Goal: Transaction & Acquisition: Purchase product/service

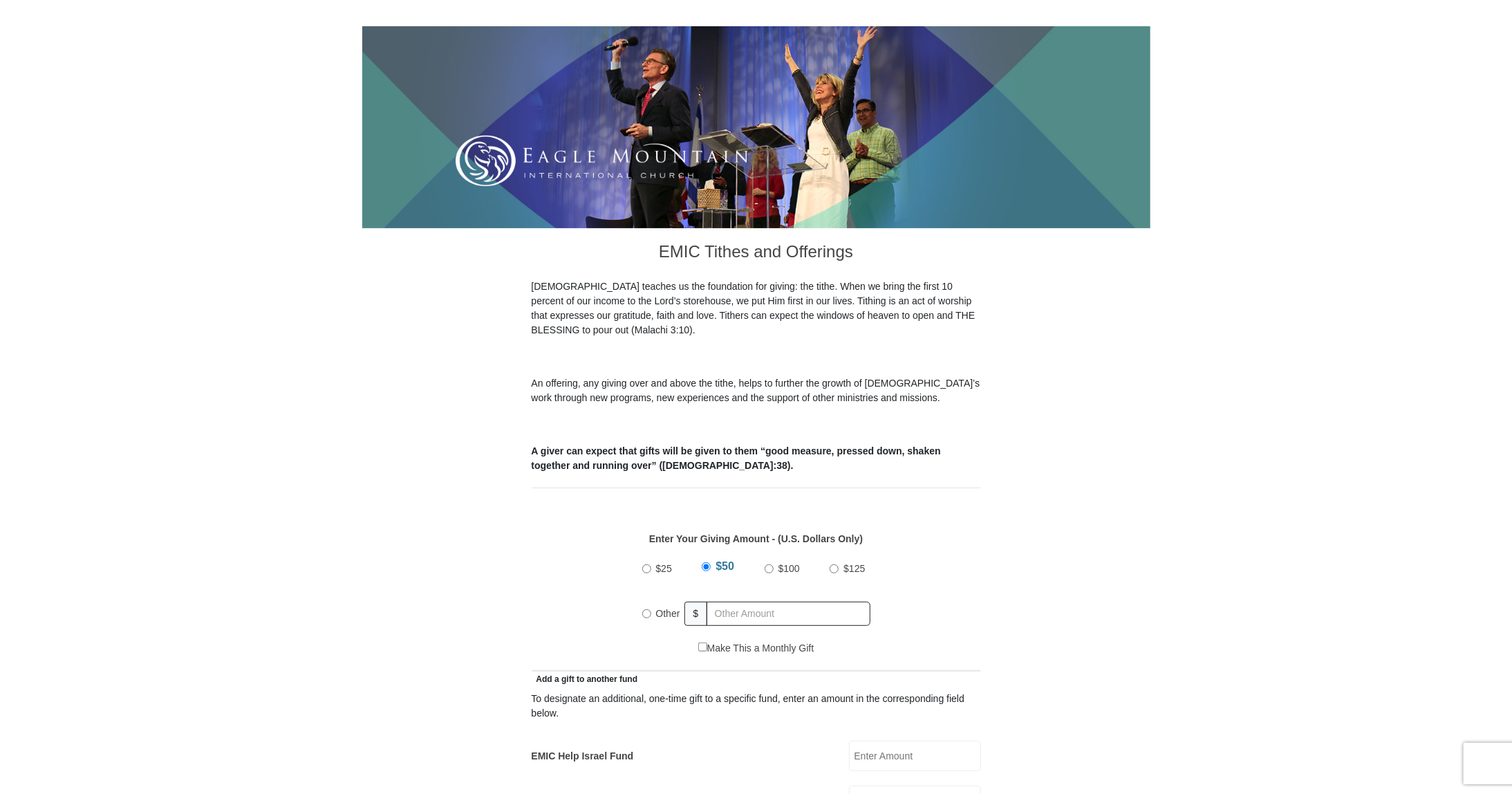
scroll to position [346, 0]
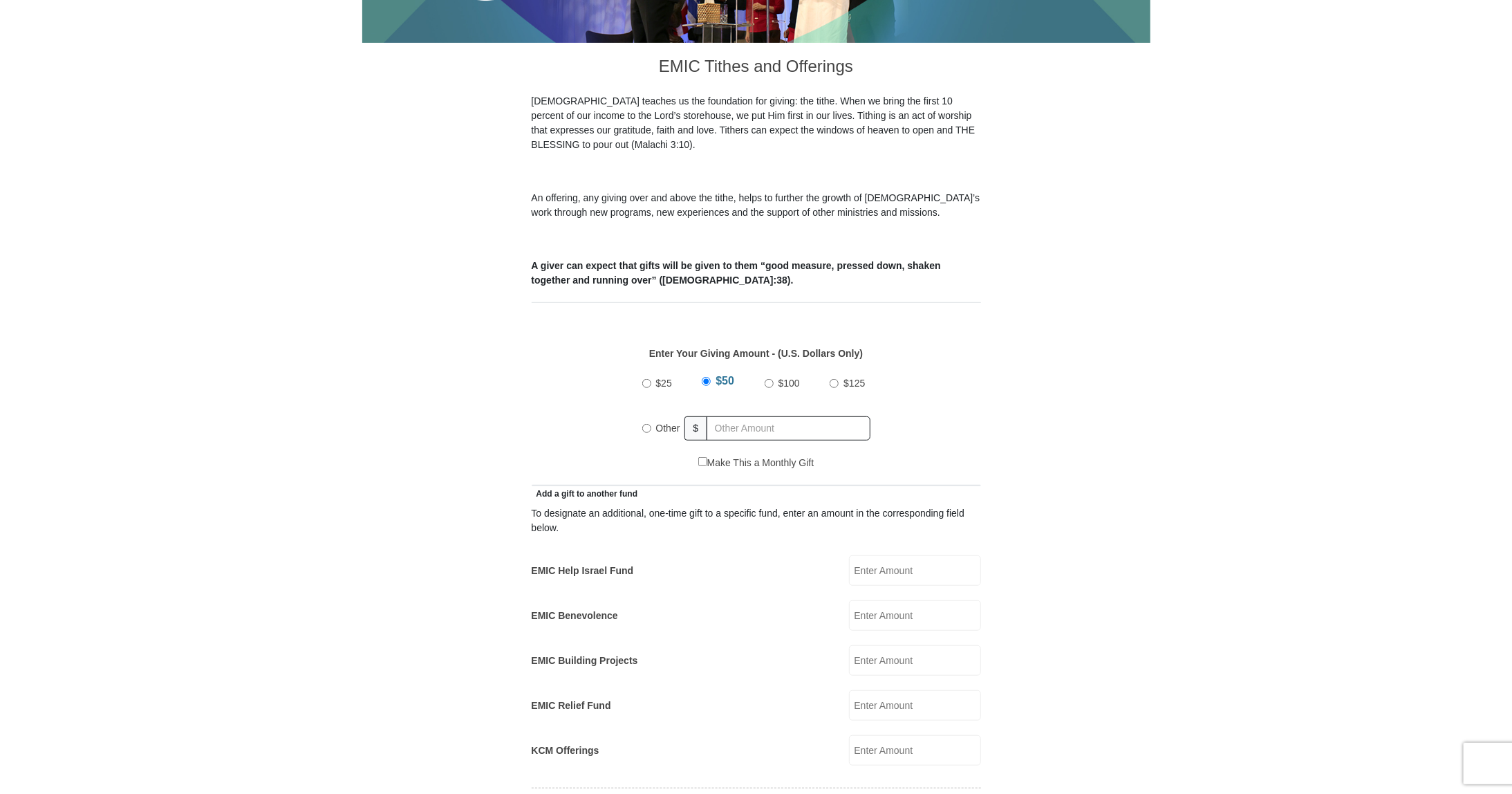
click at [646, 424] on input "Other" at bounding box center [647, 429] width 9 height 9
radio input "true"
click at [737, 417] on input "text" at bounding box center [791, 429] width 158 height 24
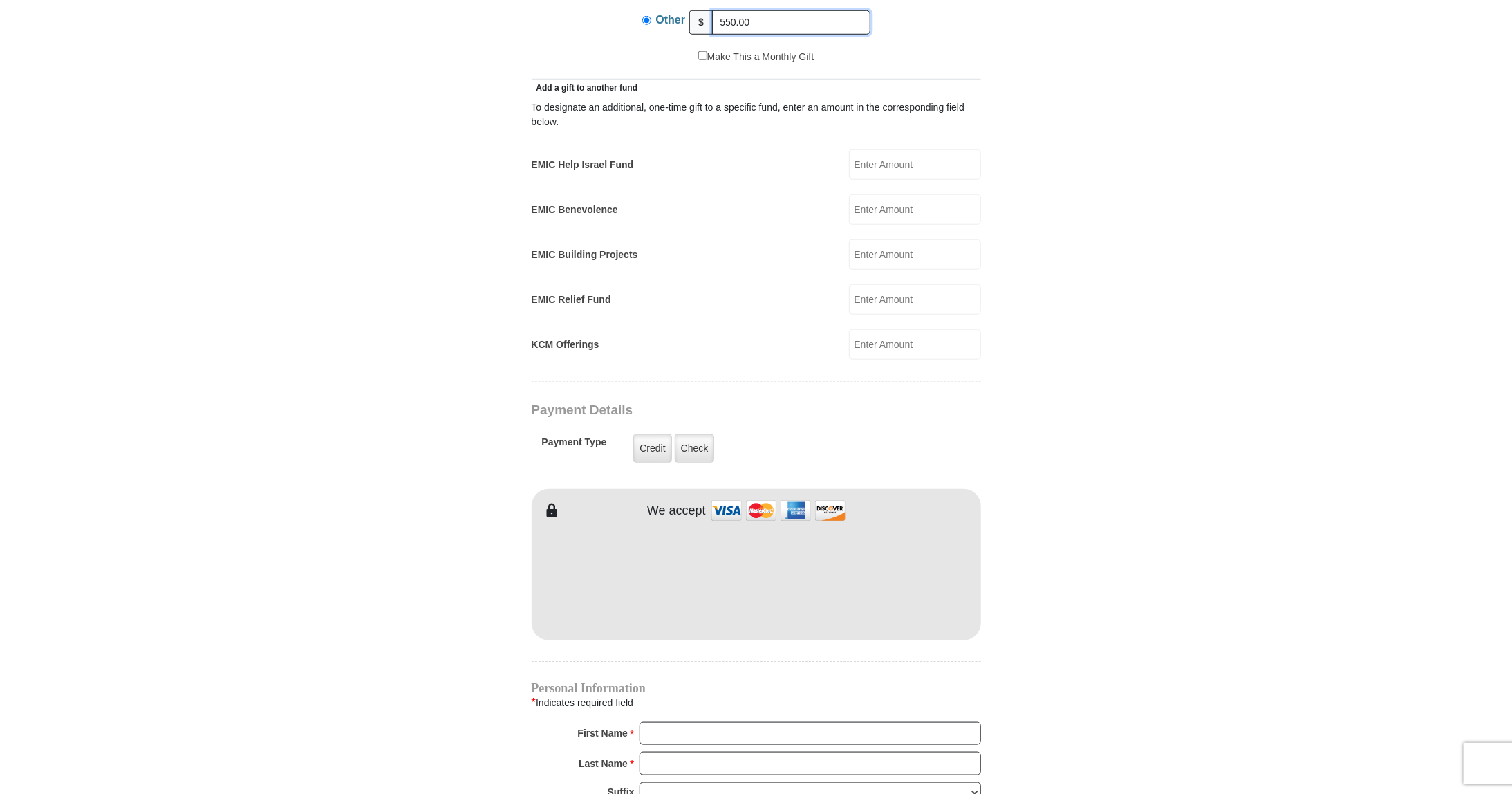
scroll to position [830, 0]
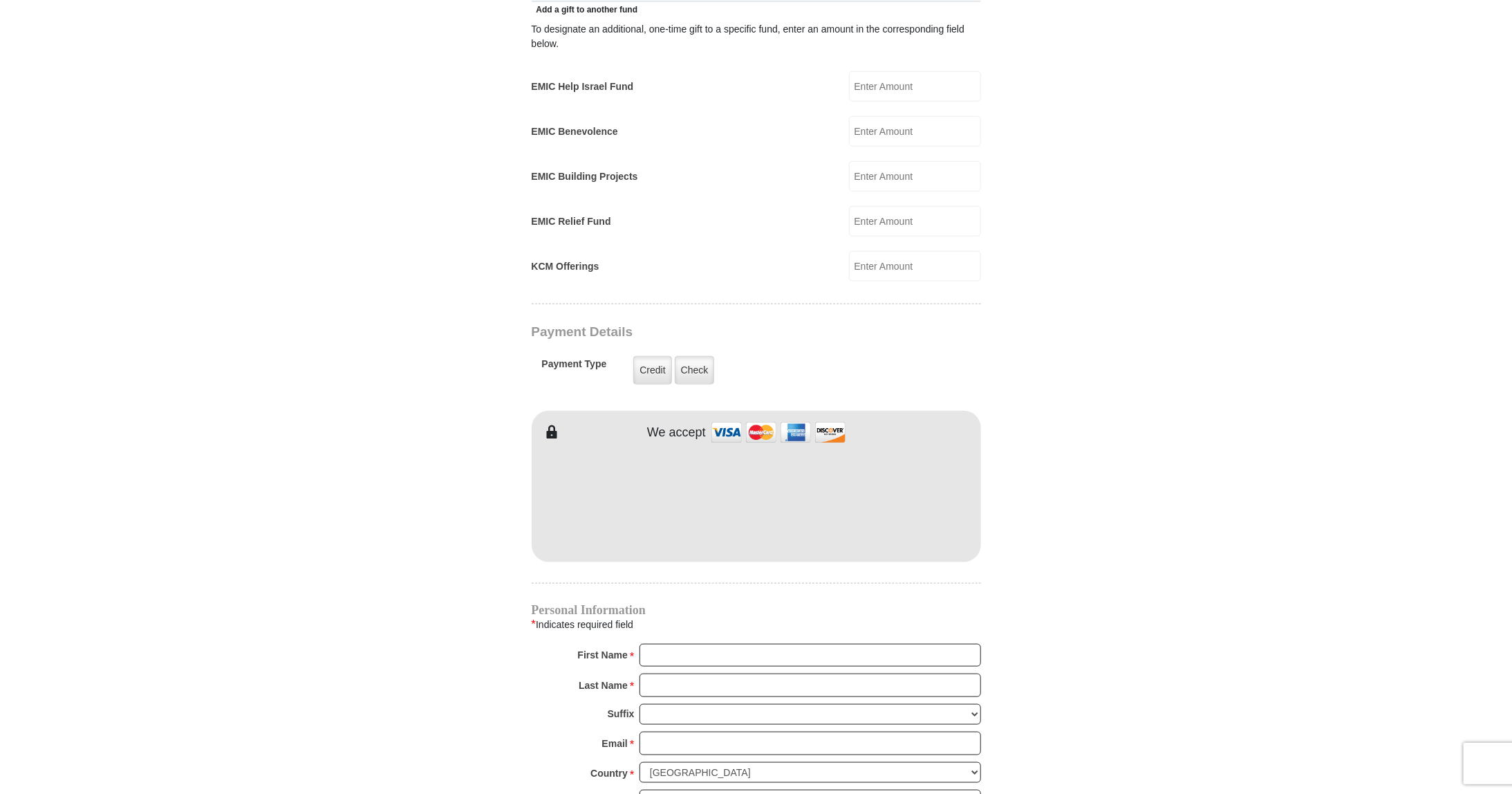
type input "550.00"
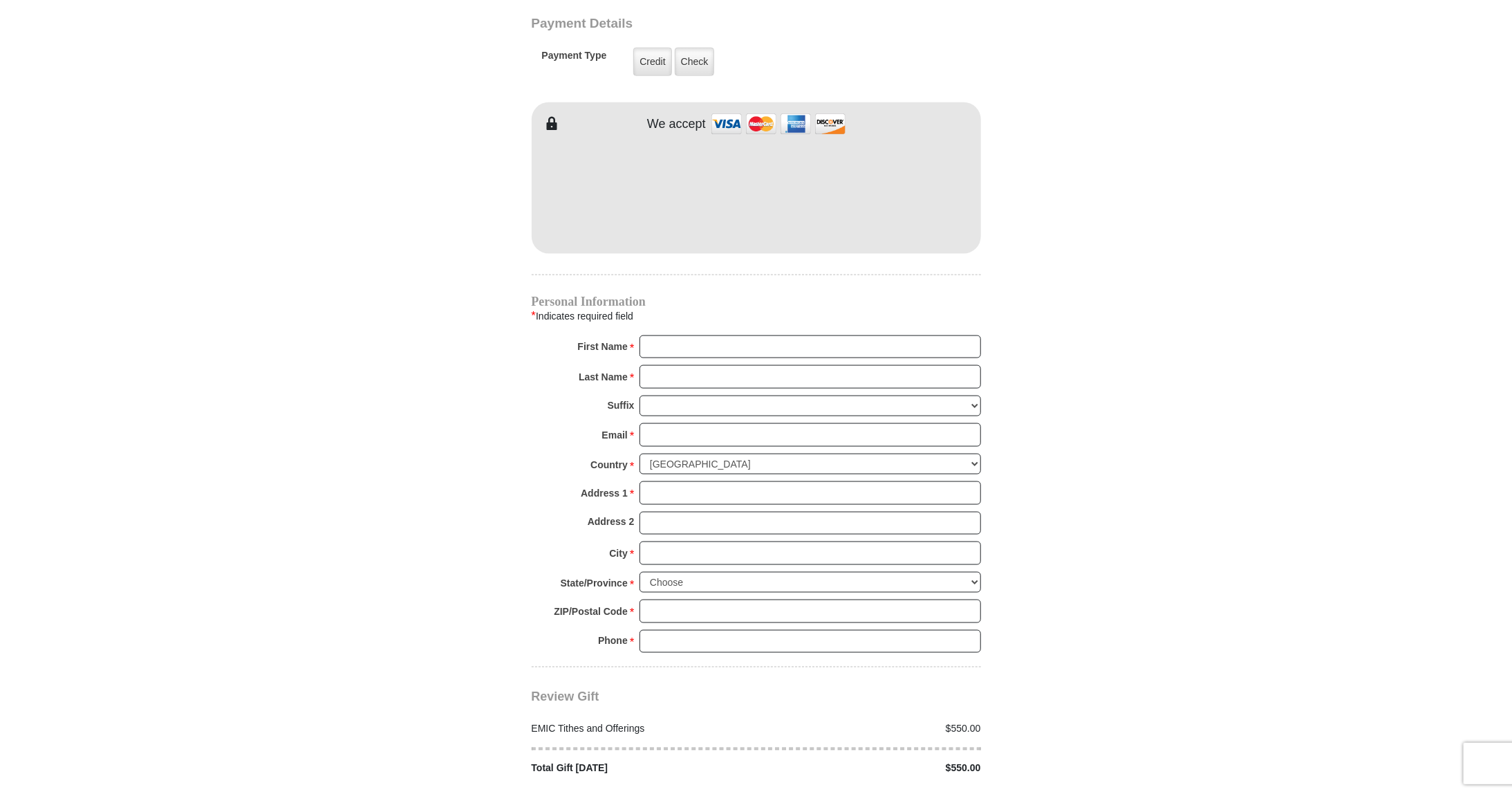
scroll to position [1177, 0]
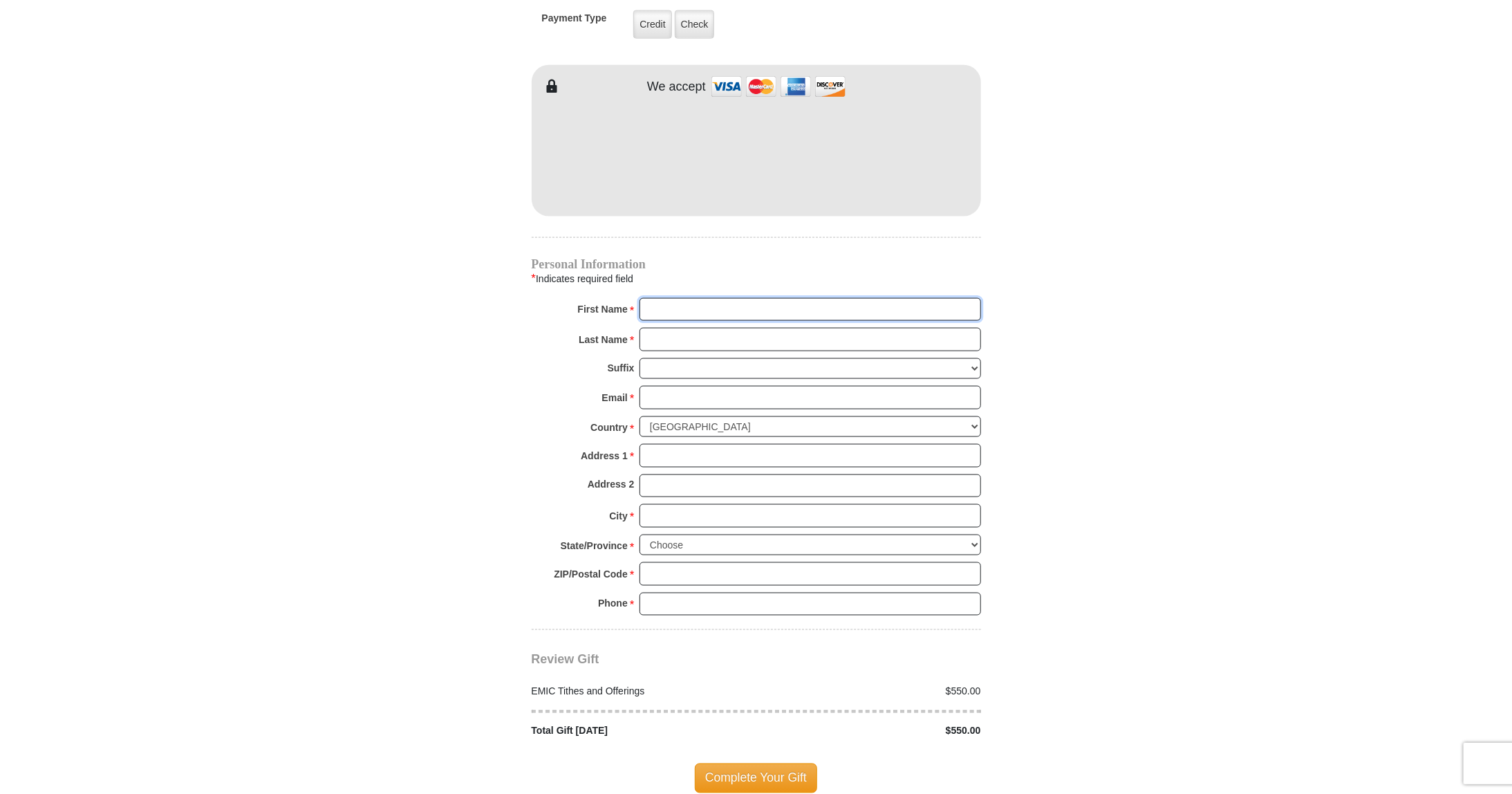
click at [673, 298] on input "First Name *" at bounding box center [811, 310] width 342 height 24
type input "c"
type input "Claudia"
type input "Clarkee"
type input "claudia_clarke_cc@yahoo.de"
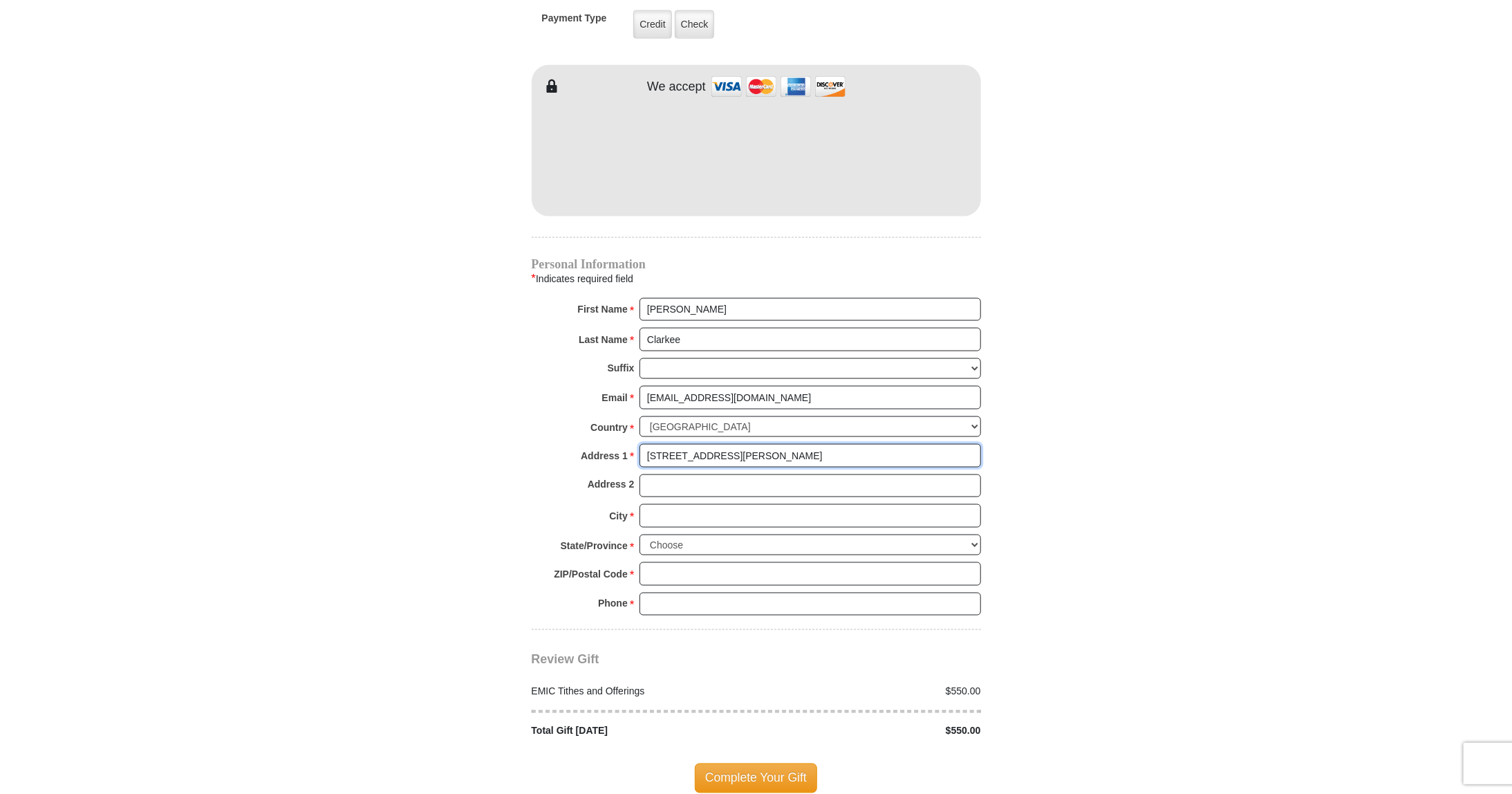
type input "1329 Constance Dr."
type input "Fort Worth"
select select "TX"
type input "76131"
type input "8174588516"
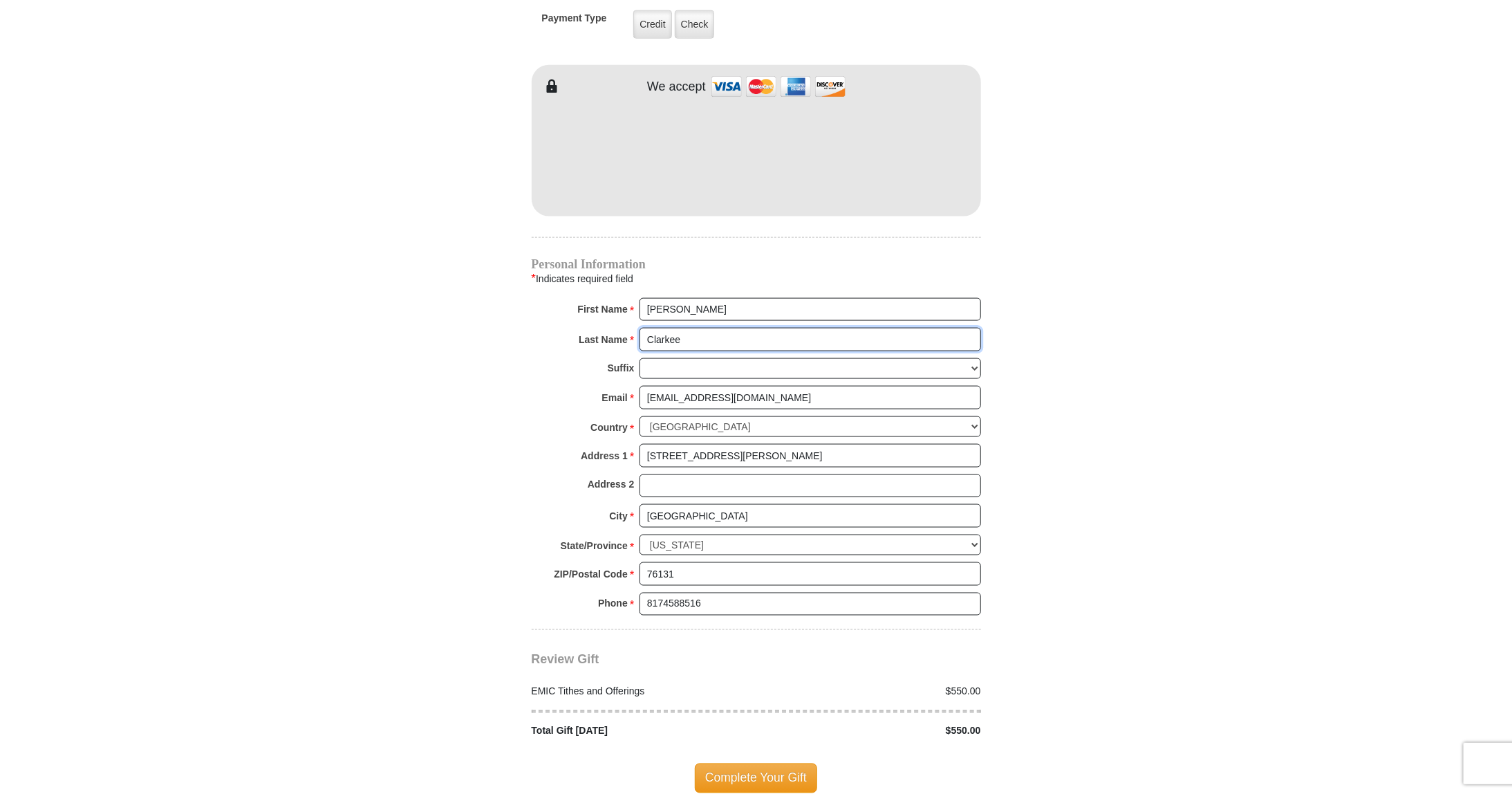
click at [799, 328] on input "Clarkee" at bounding box center [811, 340] width 342 height 24
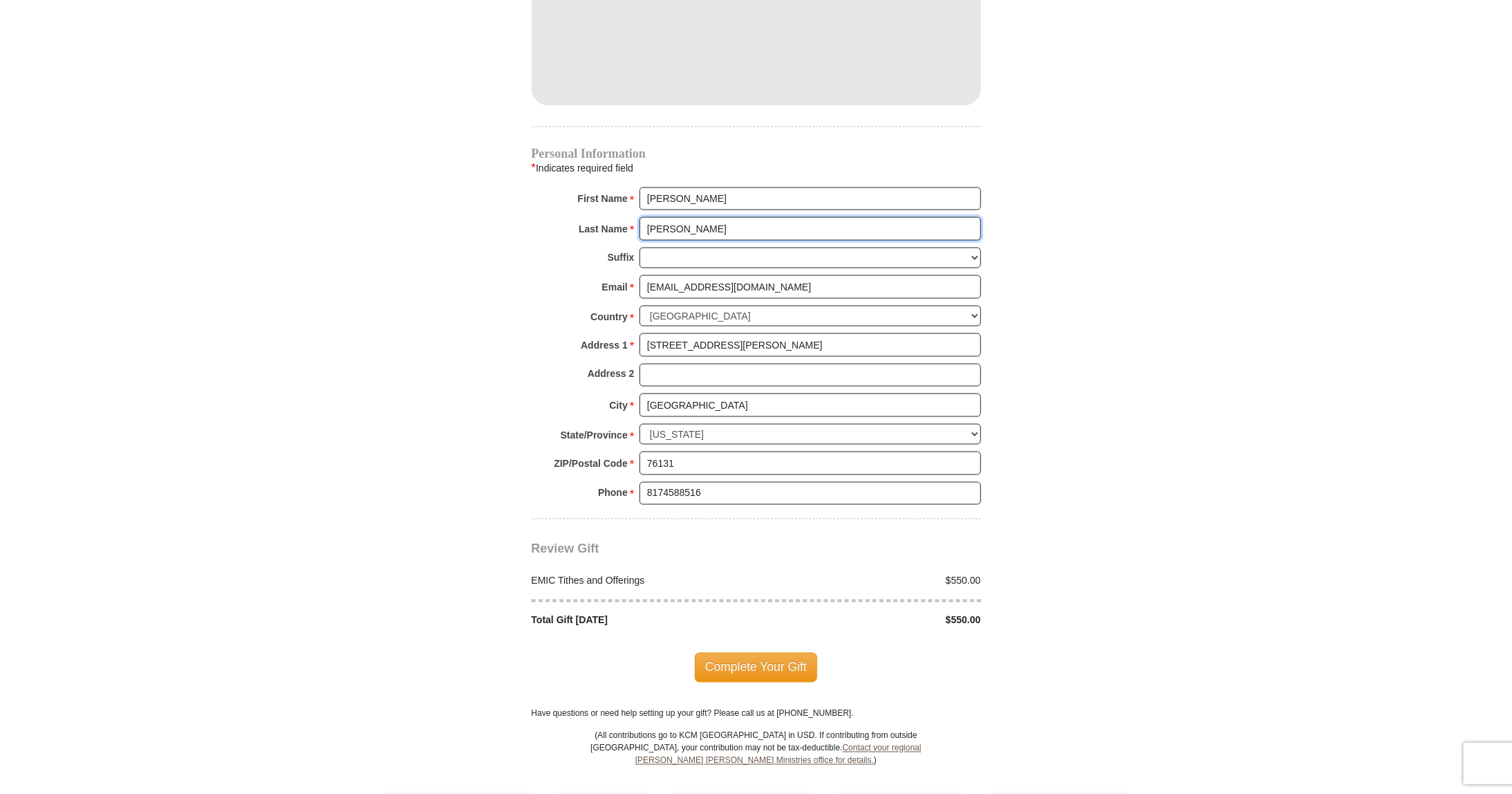
scroll to position [1384, 0]
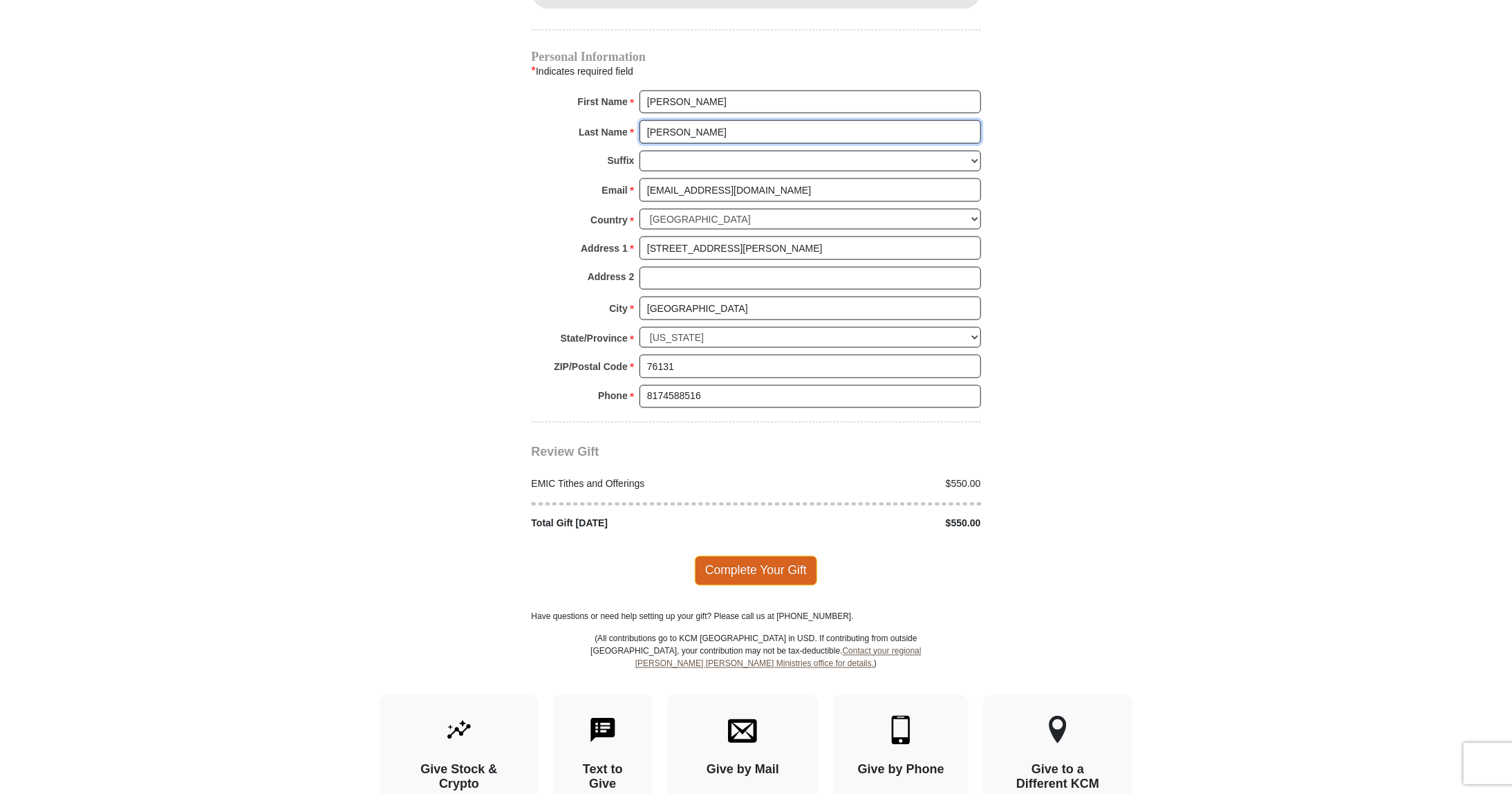
type input "Clarke"
click at [766, 556] on span "Complete Your Gift" at bounding box center [756, 571] width 122 height 29
